Goal: Task Accomplishment & Management: Manage account settings

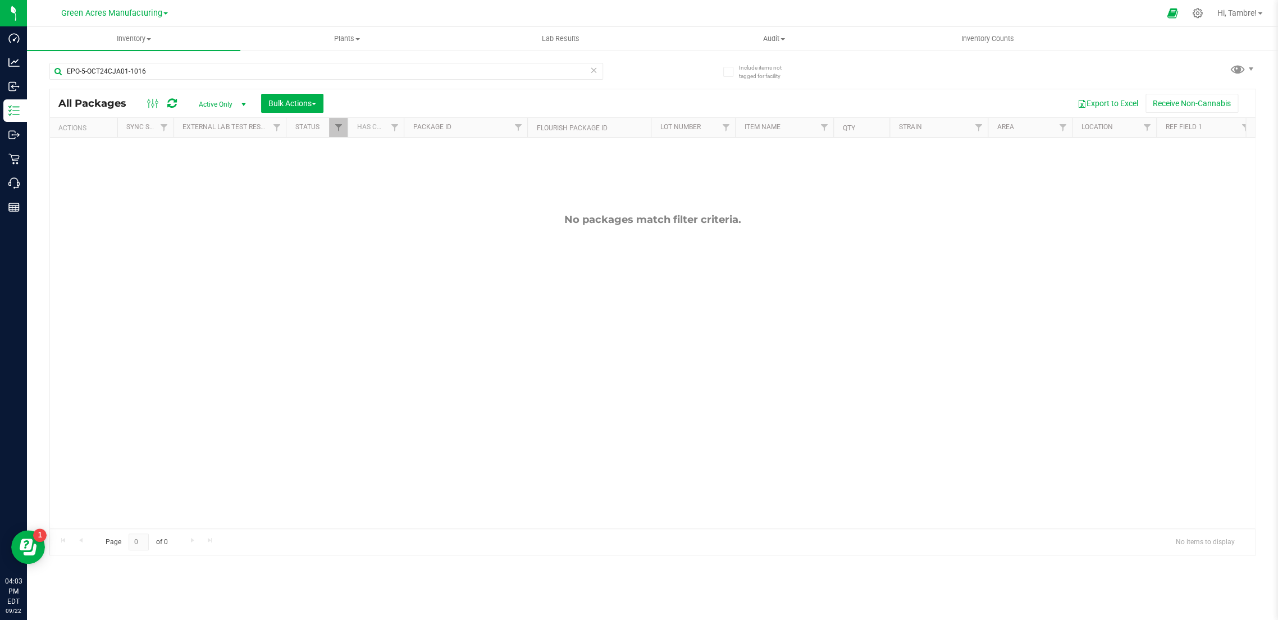
click at [163, 12] on link "Green Acres Manufacturing" at bounding box center [114, 12] width 107 height 11
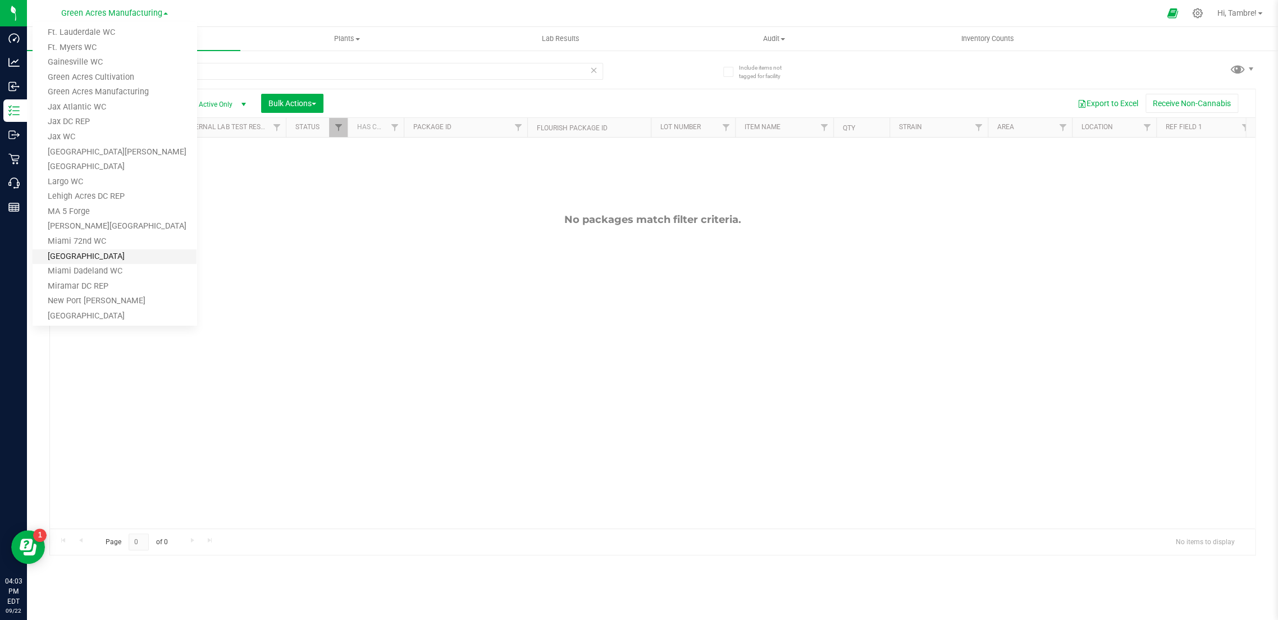
scroll to position [187, 0]
click at [97, 177] on link "Largo WC" at bounding box center [115, 180] width 164 height 15
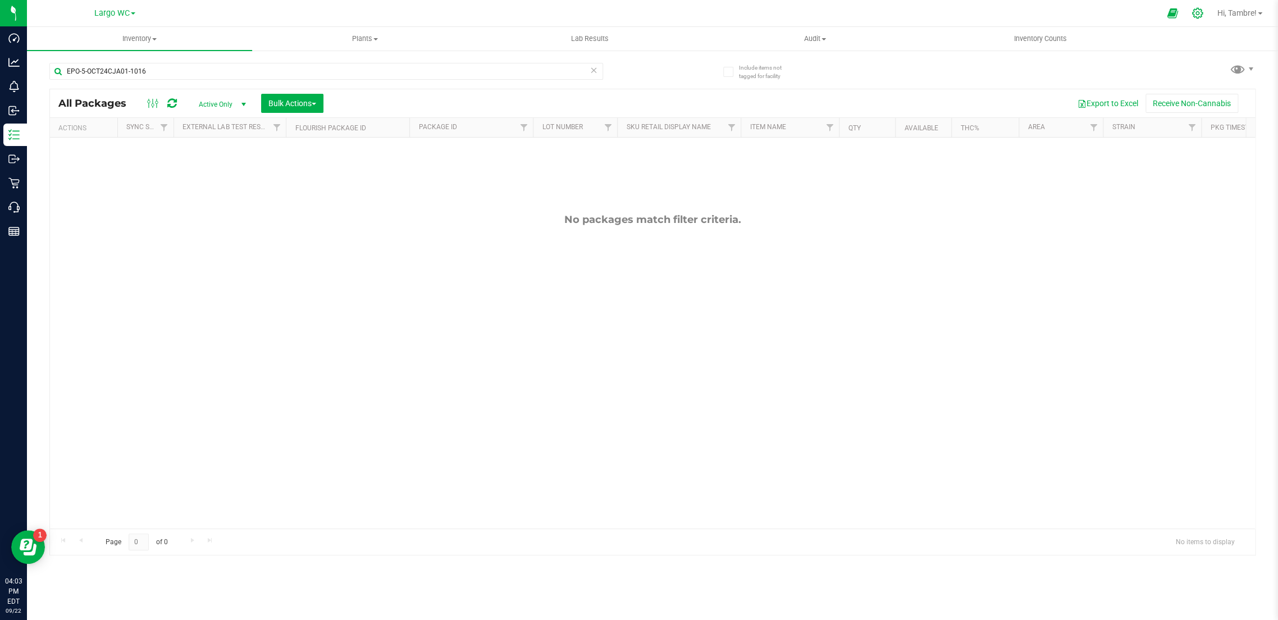
click at [1196, 13] on icon at bounding box center [1197, 13] width 11 height 11
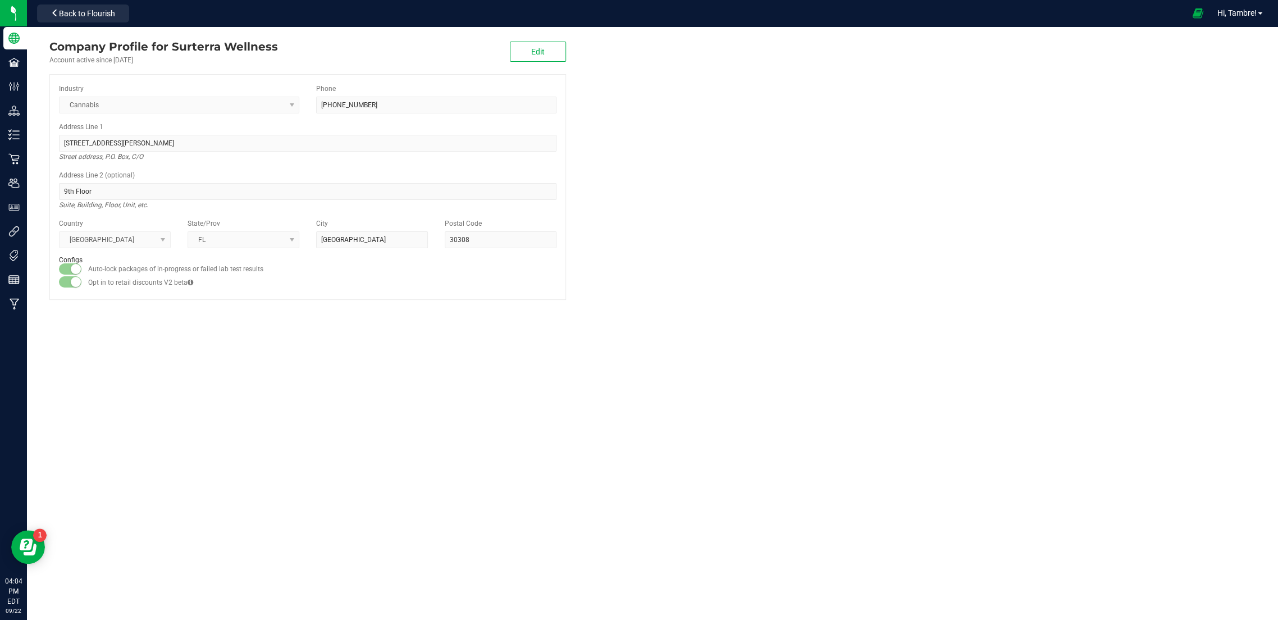
drag, startPoint x: 183, startPoint y: 365, endPoint x: 154, endPoint y: 277, distance: 92.1
click at [182, 364] on div "Company Profile for Surterra Wellness Account active since [DATE] Edit Industry…" at bounding box center [652, 323] width 1251 height 593
click at [299, 345] on div "Company Profile for Surterra Wellness Account active since [DATE] Edit Industry…" at bounding box center [652, 323] width 1251 height 593
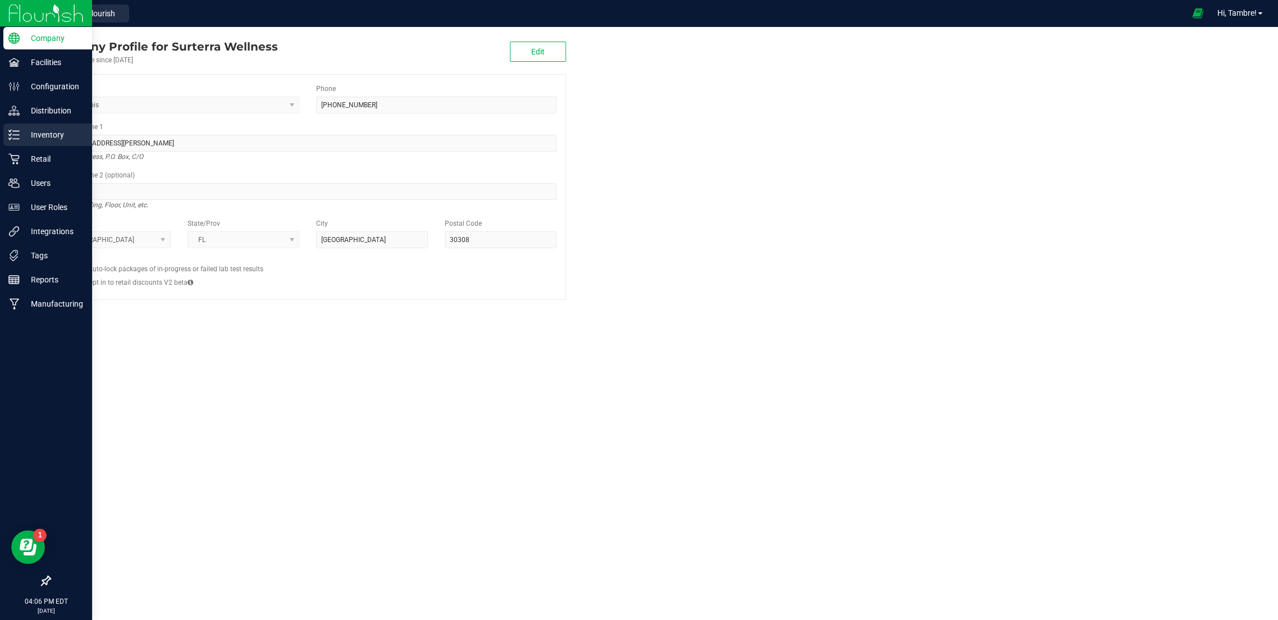
click at [44, 133] on p "Inventory" at bounding box center [53, 134] width 67 height 13
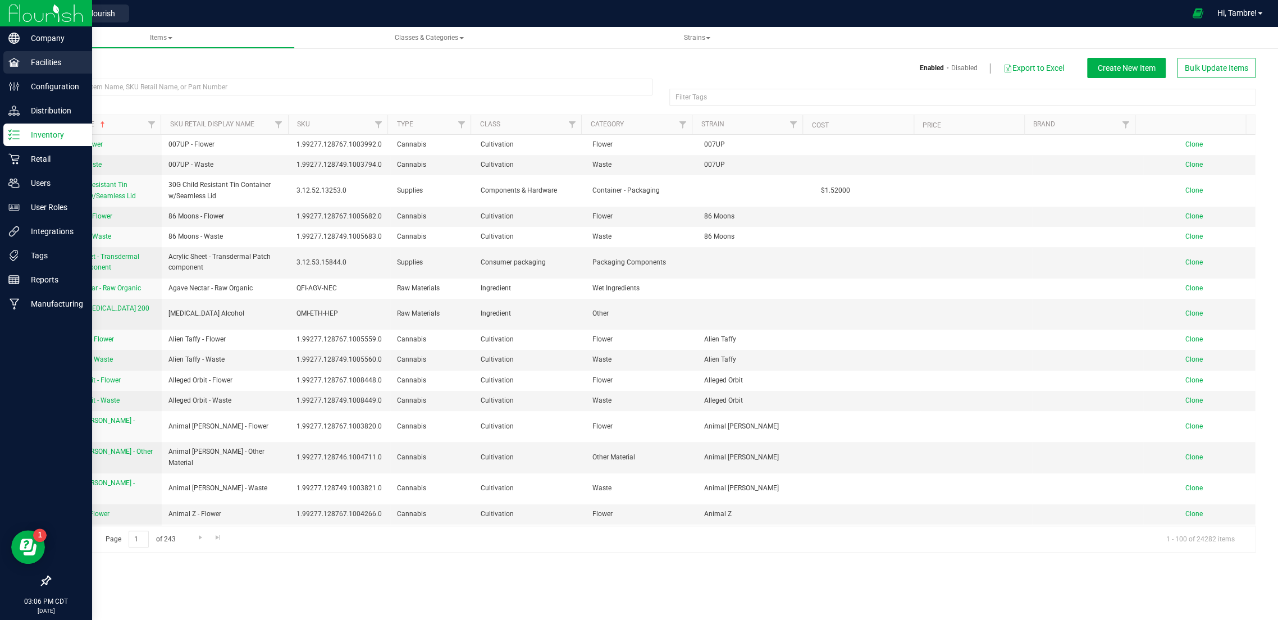
click at [51, 64] on p "Facilities" at bounding box center [53, 62] width 67 height 13
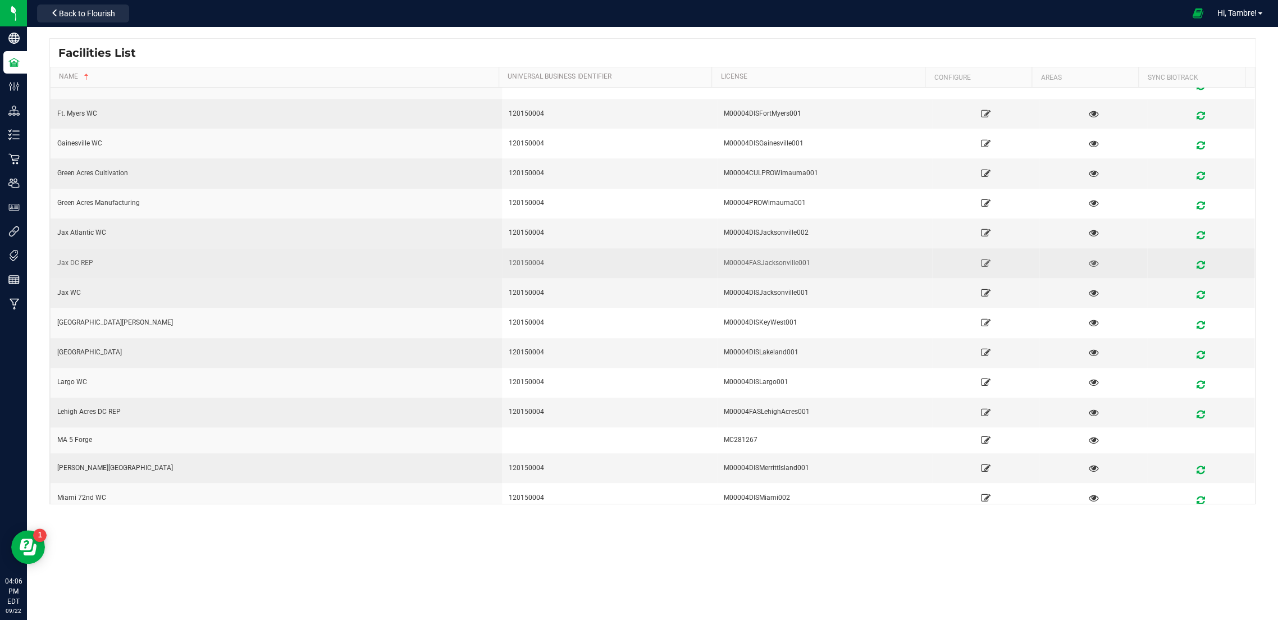
scroll to position [374, 0]
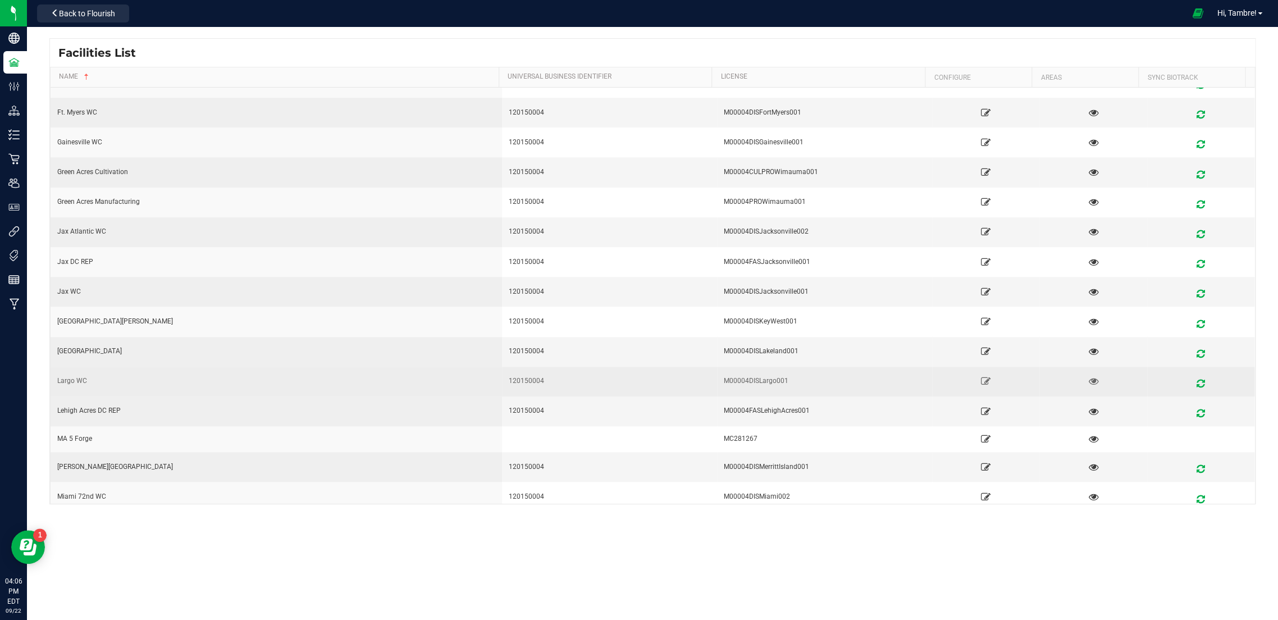
click at [180, 387] on td "Largo WC" at bounding box center [276, 382] width 451 height 30
click at [980, 377] on icon at bounding box center [985, 381] width 11 height 8
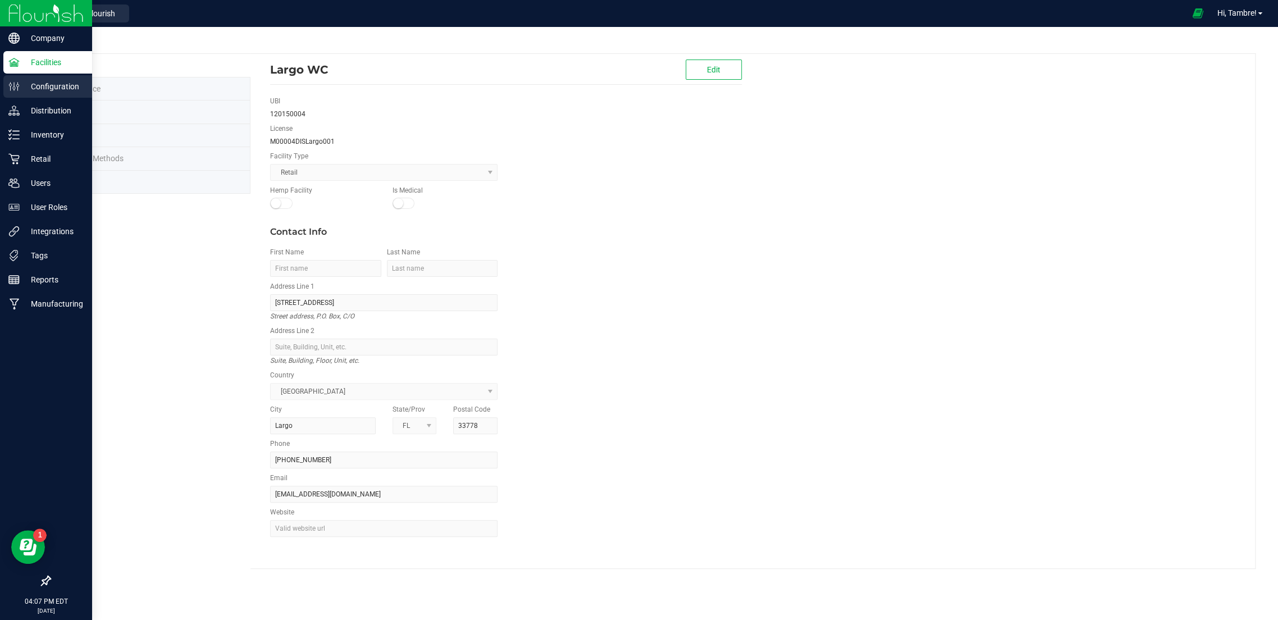
click at [47, 85] on p "Configuration" at bounding box center [53, 86] width 67 height 13
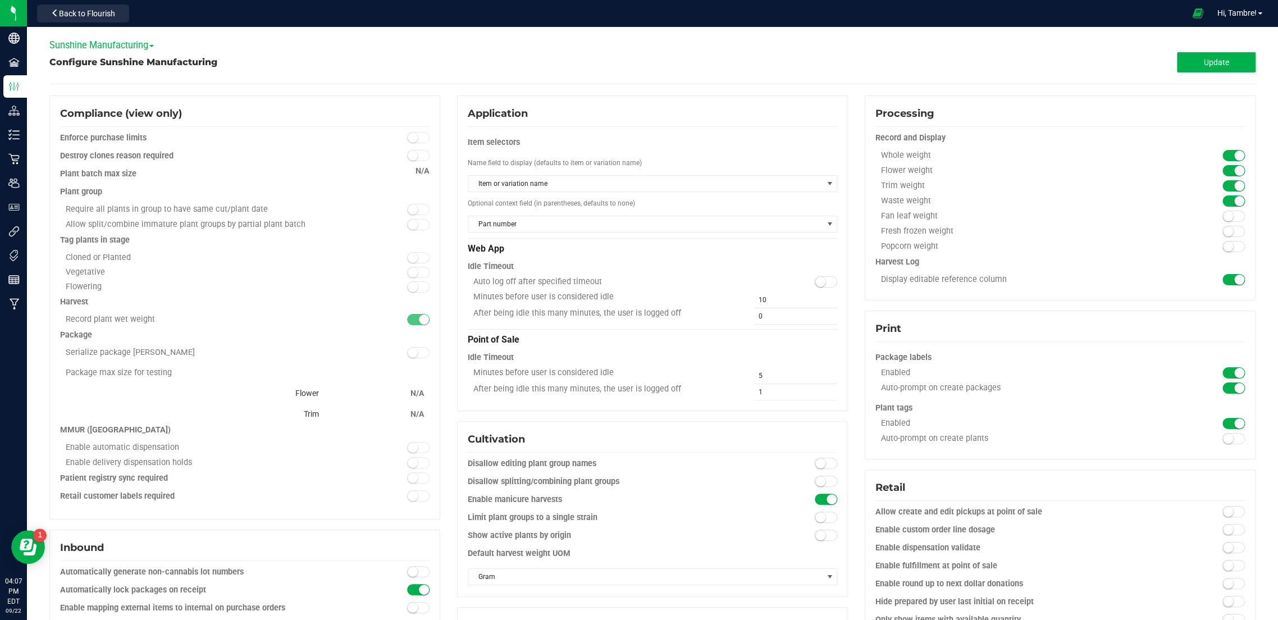
click at [152, 40] on span "Sunshine Manufacturing" at bounding box center [101, 45] width 104 height 11
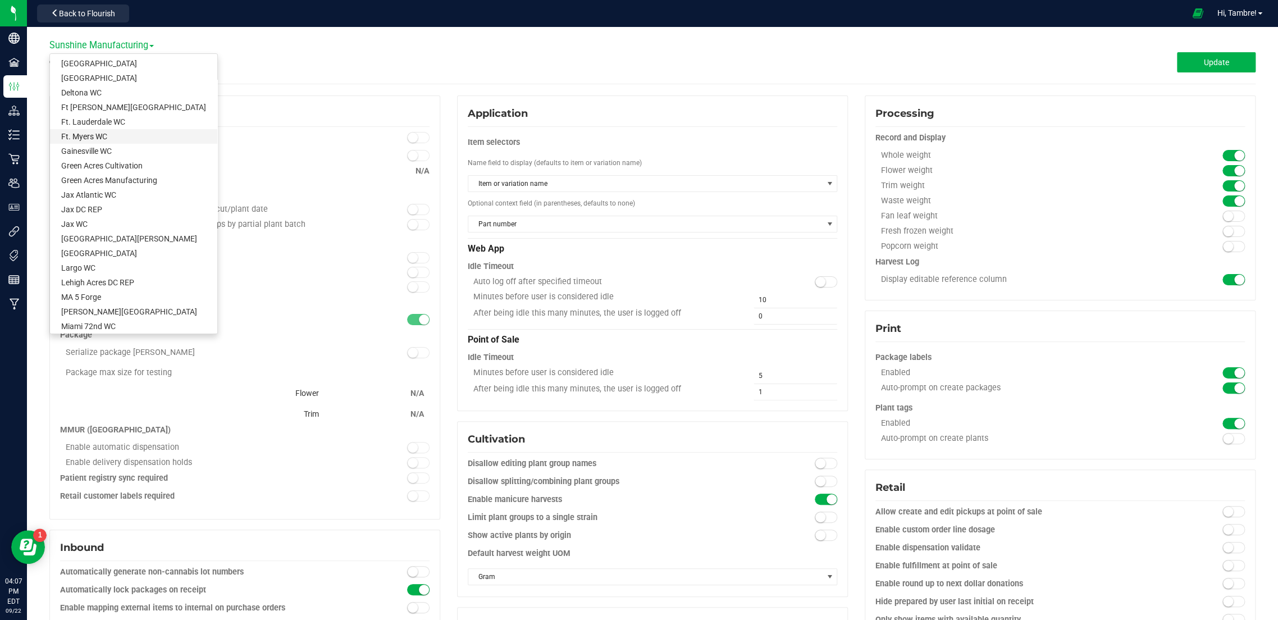
scroll to position [125, 0]
click at [116, 259] on link "Largo WC" at bounding box center [133, 260] width 167 height 15
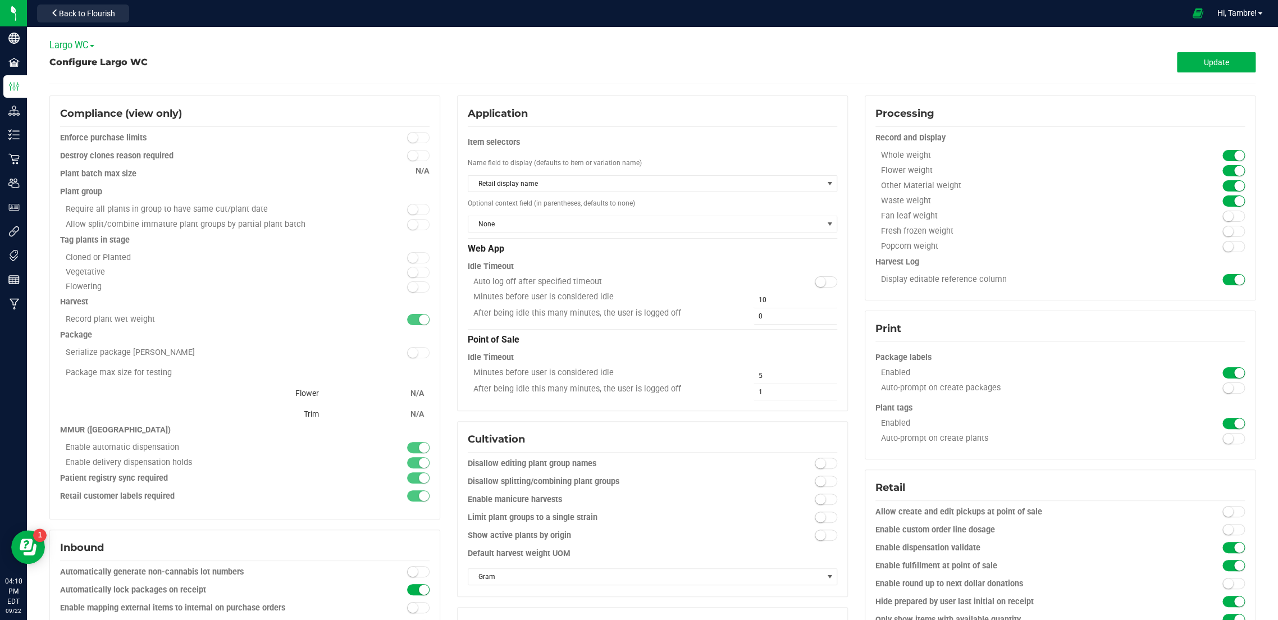
click at [92, 45] on span at bounding box center [92, 46] width 4 height 2
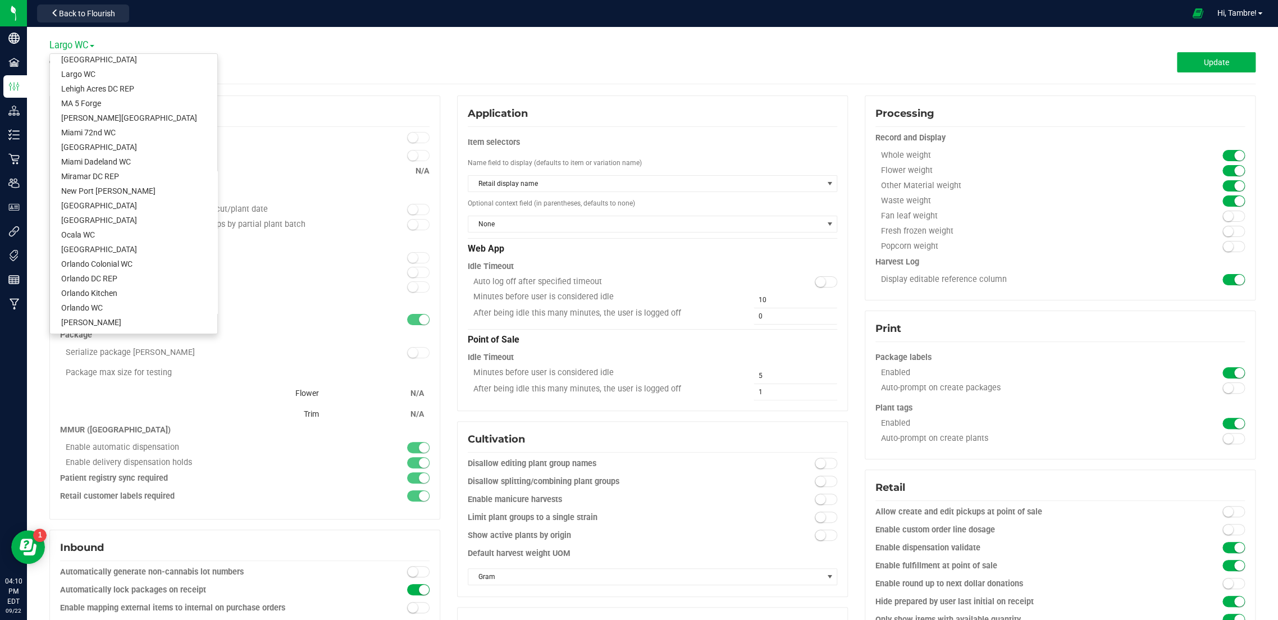
scroll to position [312, 0]
click at [109, 187] on link "New Port [PERSON_NAME]" at bounding box center [133, 190] width 167 height 15
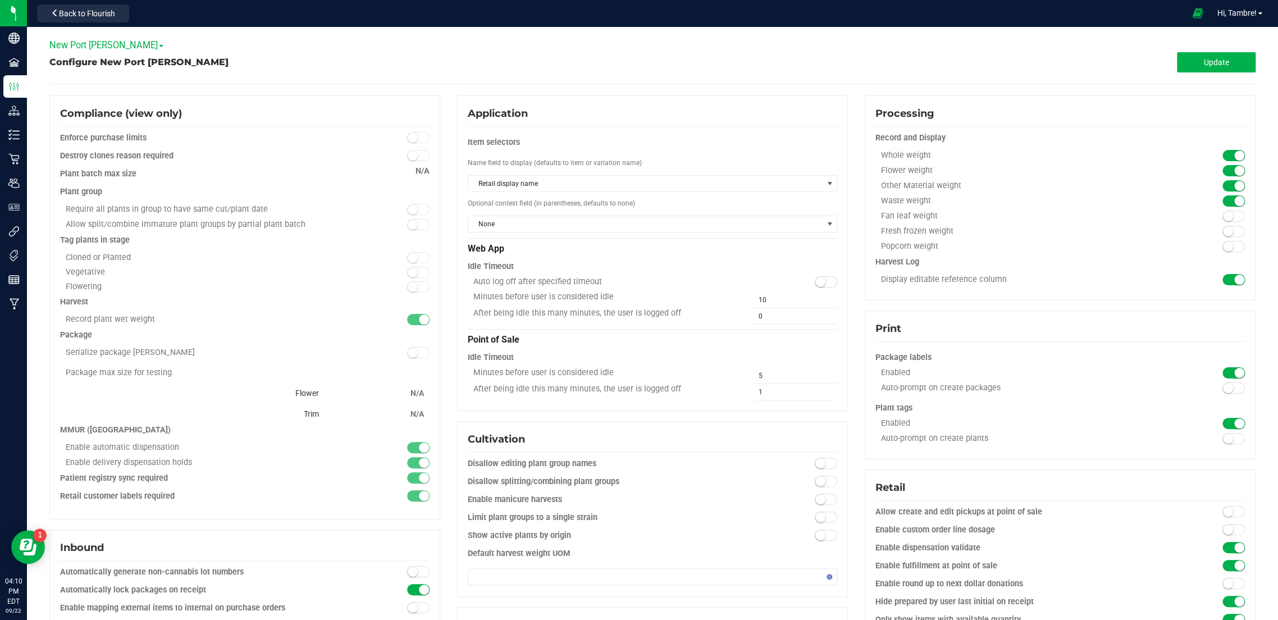
type input "Pantry"
